Goal: Information Seeking & Learning: Learn about a topic

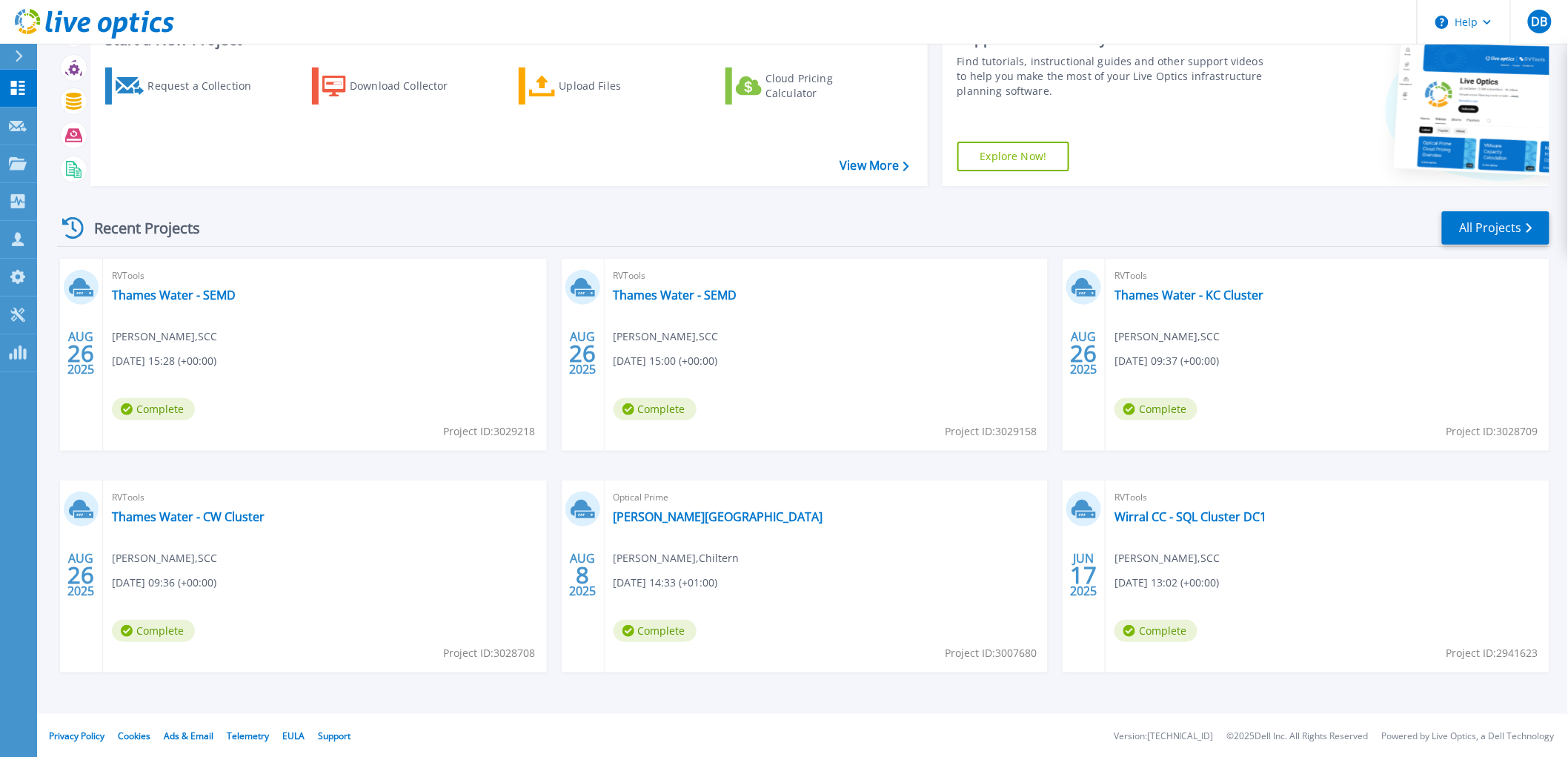
scroll to position [65, 0]
click at [667, 515] on link "[PERSON_NAME][GEOGRAPHIC_DATA]" at bounding box center [718, 516] width 210 height 15
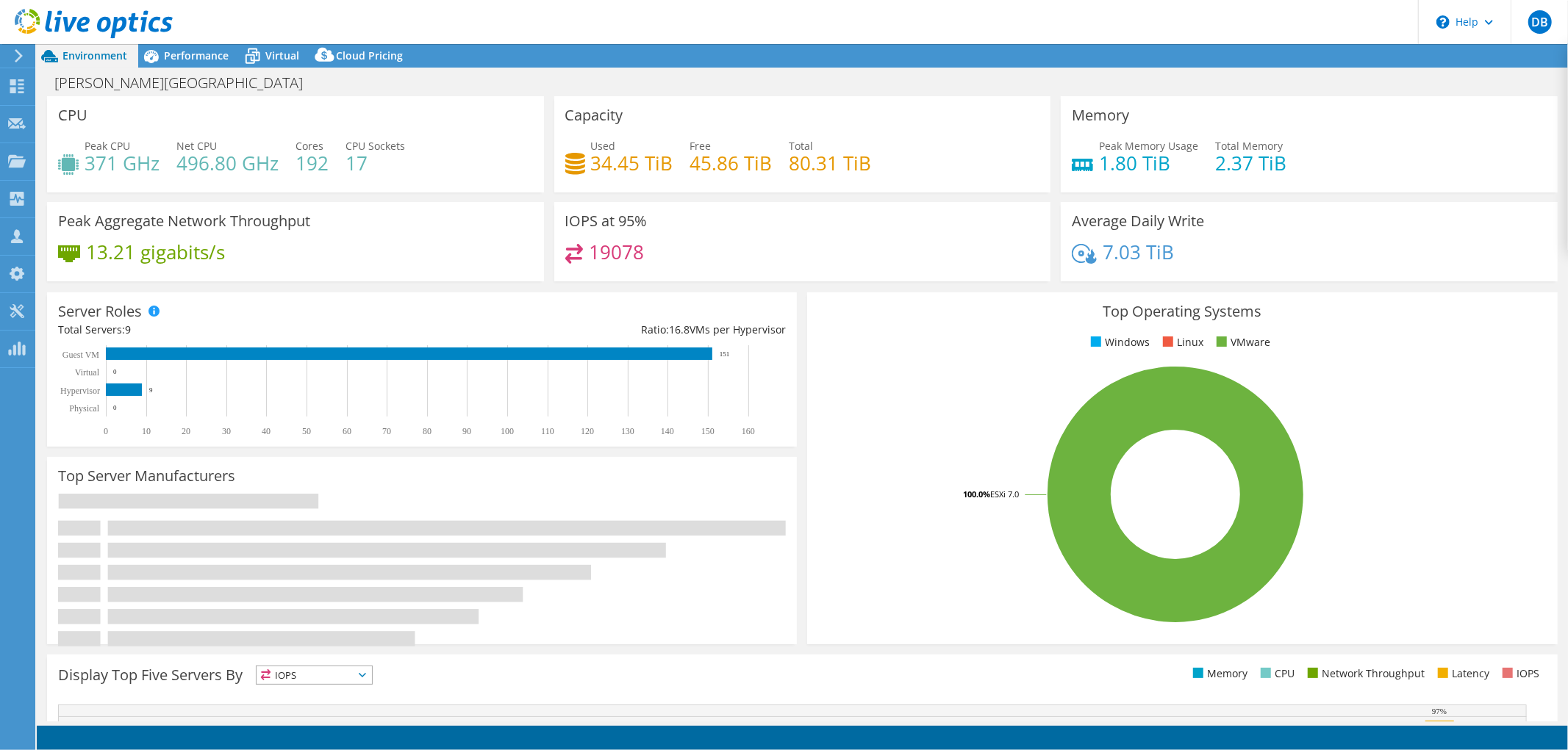
select select "USD"
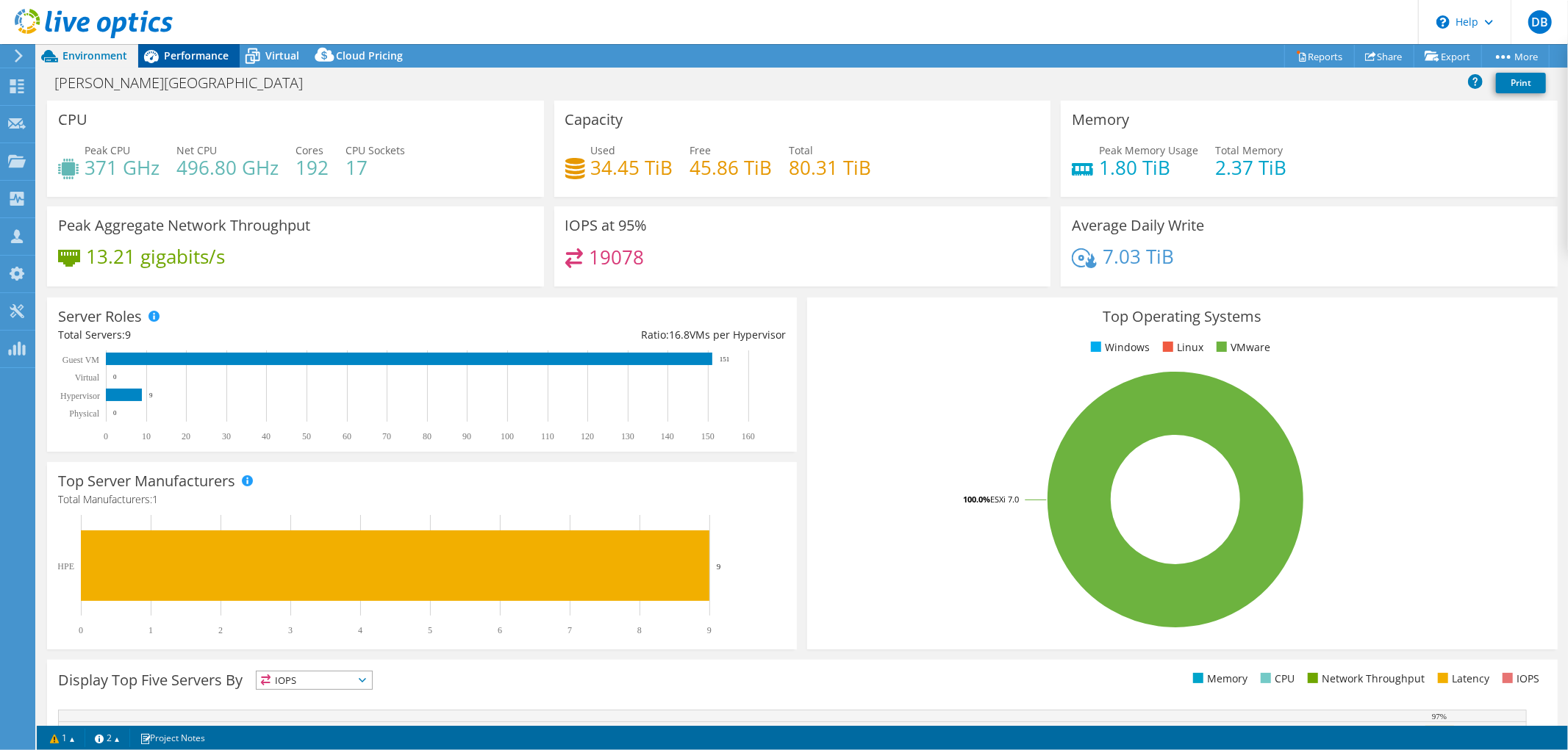
click at [196, 50] on span "Performance" at bounding box center [196, 55] width 65 height 14
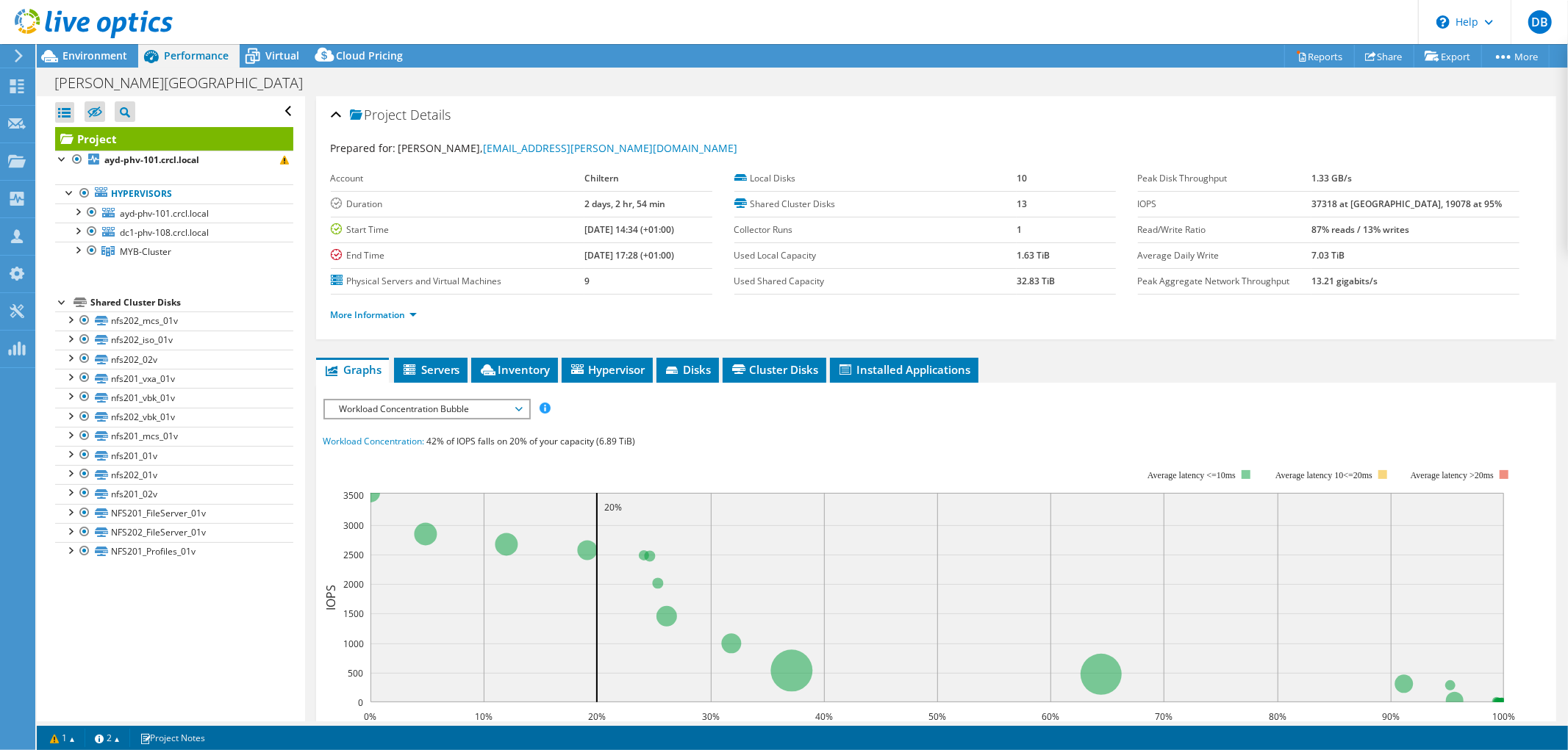
click at [519, 405] on span "Workload Concentration Bubble" at bounding box center [426, 410] width 189 height 18
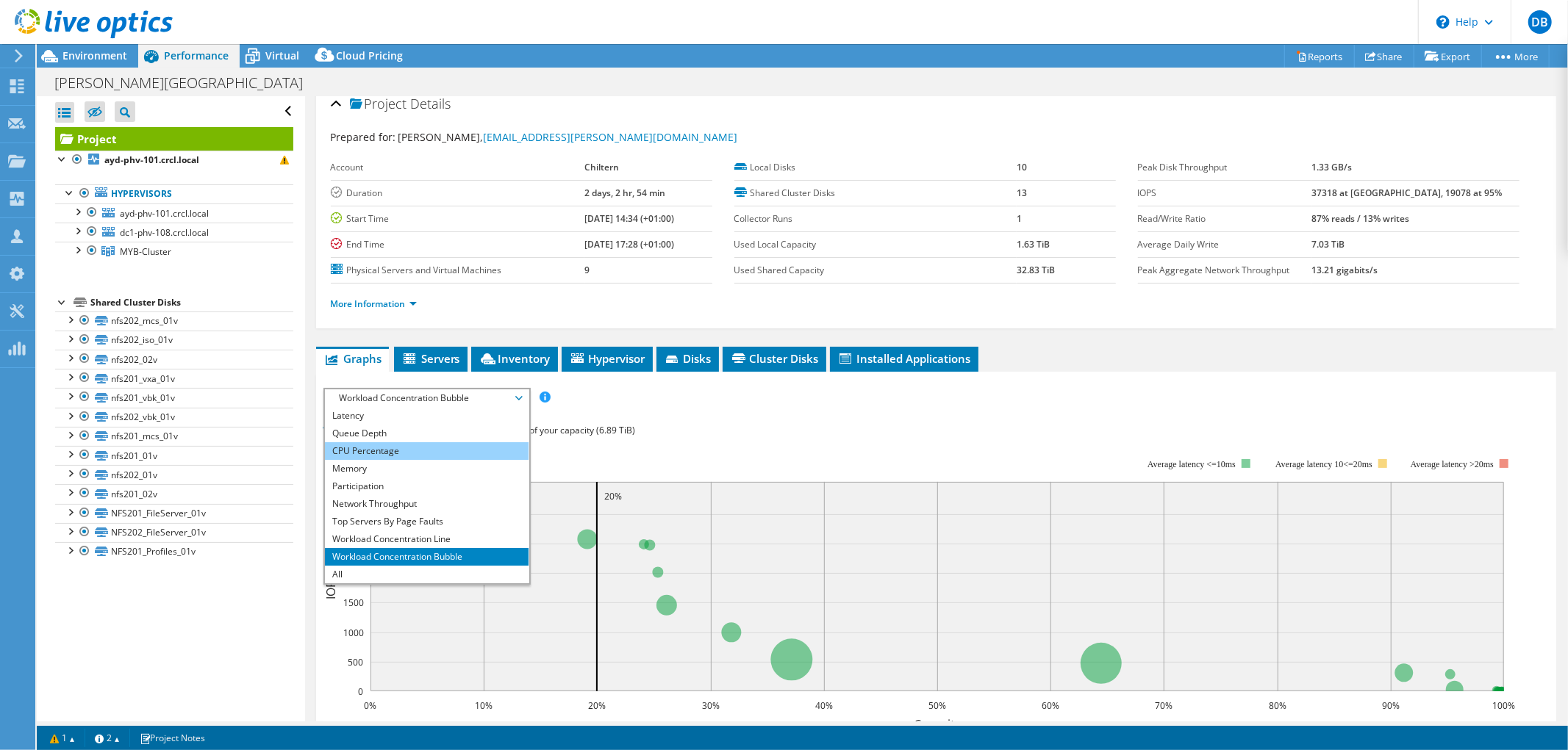
scroll to position [12, 0]
click at [402, 447] on li "CPU Percentage" at bounding box center [426, 451] width 203 height 18
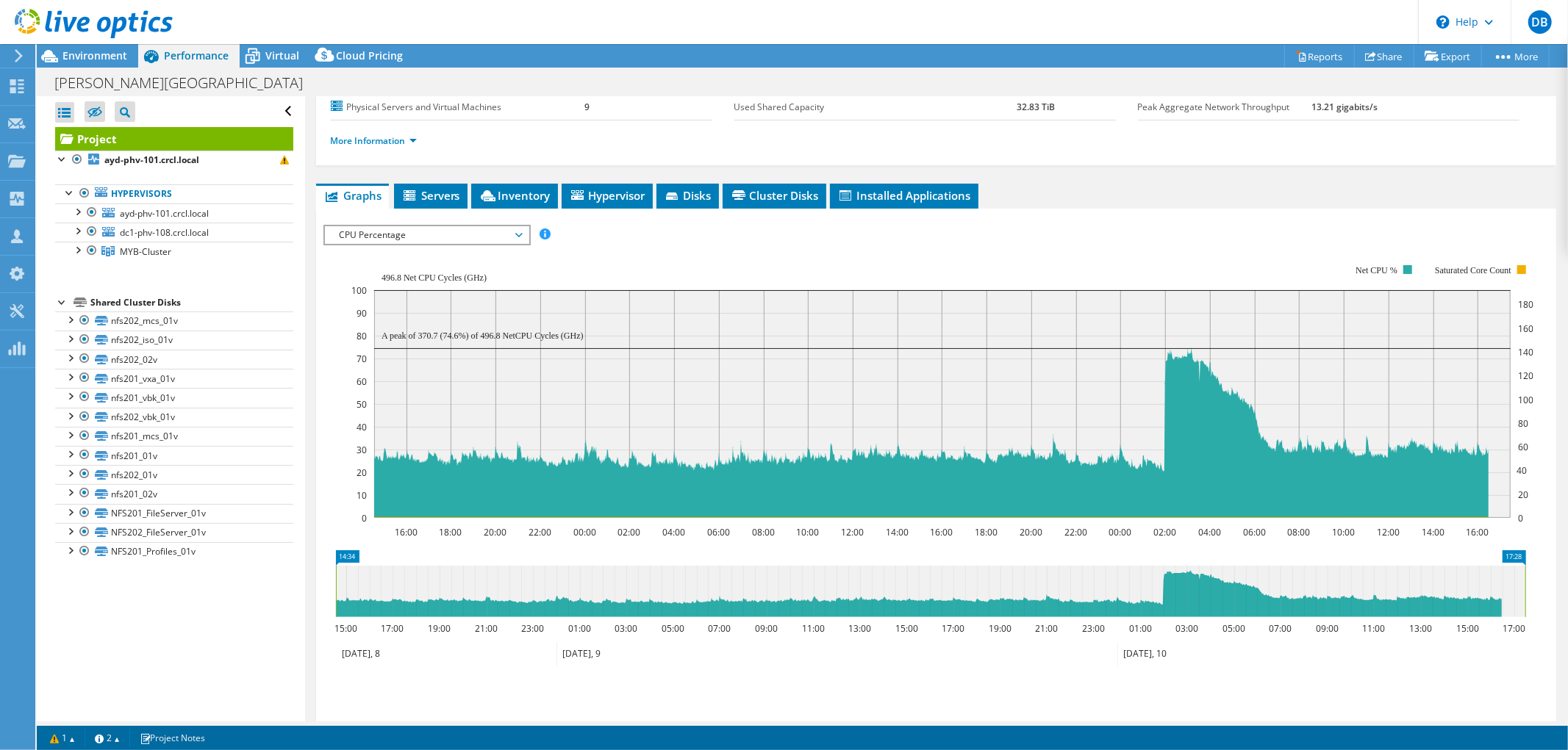
scroll to position [175, 0]
